Goal: Transaction & Acquisition: Subscribe to service/newsletter

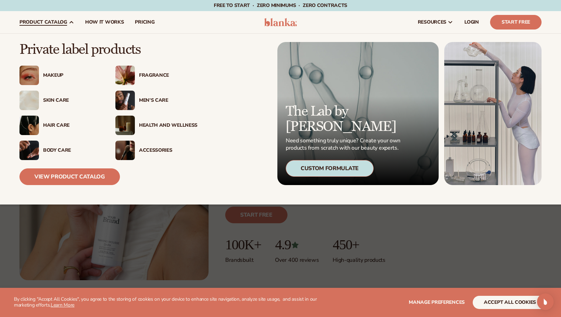
click at [160, 75] on div "Fragrance" at bounding box center [168, 76] width 58 height 6
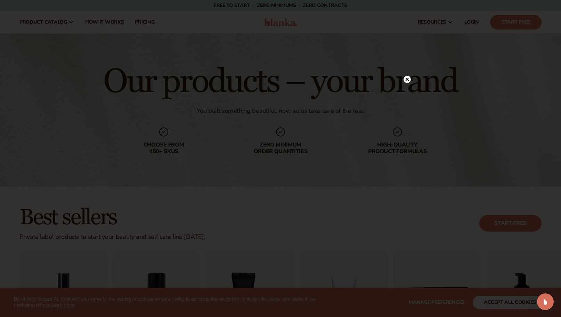
click at [408, 81] on icon at bounding box center [407, 79] width 3 height 3
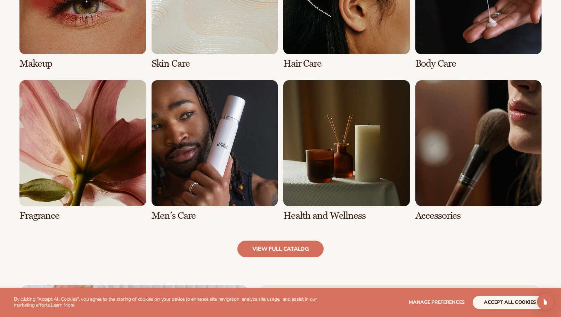
scroll to position [603, 0]
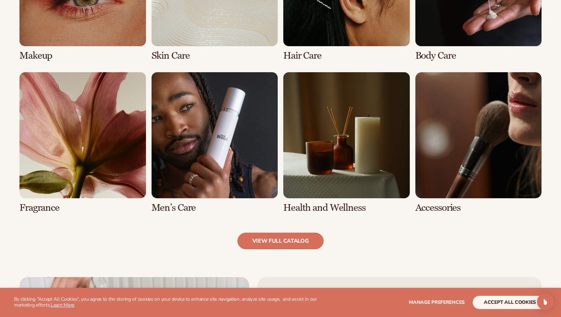
click at [53, 148] on link "5 / 8" at bounding box center [82, 142] width 127 height 141
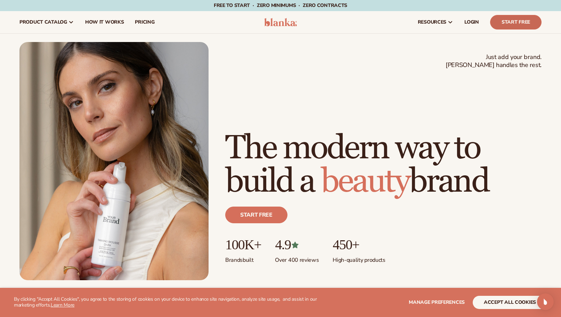
click at [514, 21] on link "Start Free" at bounding box center [515, 22] width 51 height 15
